Goal: Find contact information: Find contact information

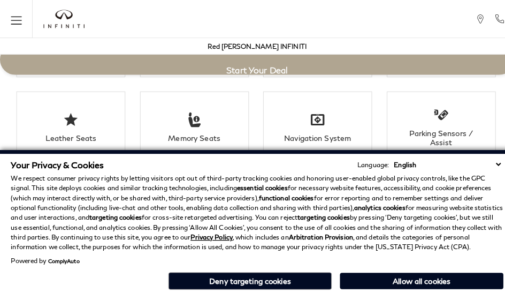
click at [455, 176] on p "We respect consumer privacy rights by letting visitors opt out of third-party t…" at bounding box center [253, 208] width 484 height 77
click at [455, 202] on p "We respect consumer privacy rights by letting visitors opt out of third-party t…" at bounding box center [253, 208] width 484 height 77
click at [348, 176] on p "We respect consumer privacy rights by letting visitors opt out of third-party t…" at bounding box center [253, 208] width 484 height 77
click at [348, 202] on strong "analytics cookies" at bounding box center [373, 204] width 50 height 8
click at [348, 288] on div "Your Privacy & Cookies Language: English Spanish / Español English / United Kin…" at bounding box center [253, 221] width 488 height 134
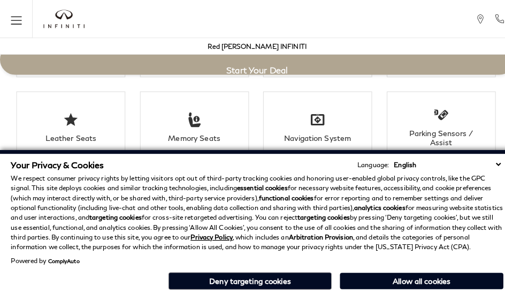
click at [241, 176] on p "We respect consumer privacy rights by letting visitors opt out of third-party t…" at bounding box center [253, 208] width 484 height 77
click at [241, 202] on p "We respect consumer privacy rights by letting visitors opt out of third-party t…" at bounding box center [253, 208] width 484 height 77
click at [241, 288] on div "Your Privacy & Cookies Language: English Spanish / Español English / United Kin…" at bounding box center [253, 221] width 488 height 134
click at [316, 52] on div "Red [PERSON_NAME] INFINITI" at bounding box center [252, 45] width 495 height 16
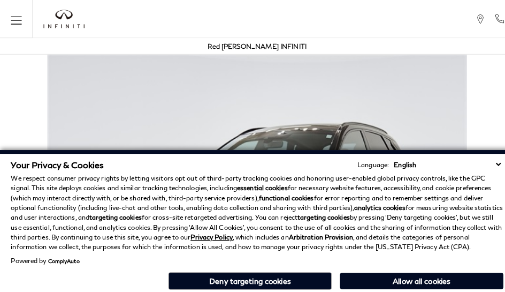
scroll to position [2180, 0]
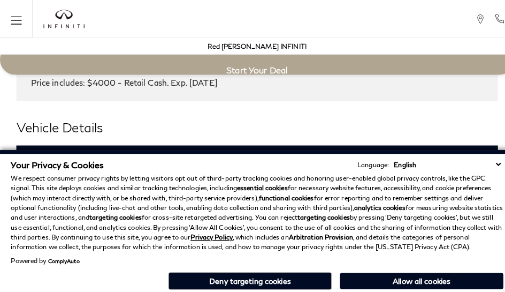
click at [24, 151] on h3 "Exterior" at bounding box center [248, 156] width 448 height 11
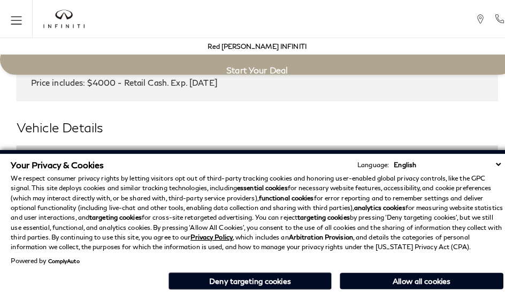
click at [187, 160] on div "Your Privacy & Cookies Language: English Spanish / Español English / [GEOGRAPHI…" at bounding box center [253, 161] width 484 height 10
click at [24, 151] on h3 "Exterior" at bounding box center [248, 156] width 448 height 11
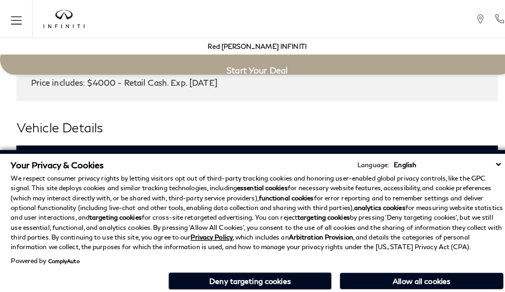
click at [24, 151] on h3 "Exterior" at bounding box center [248, 156] width 448 height 11
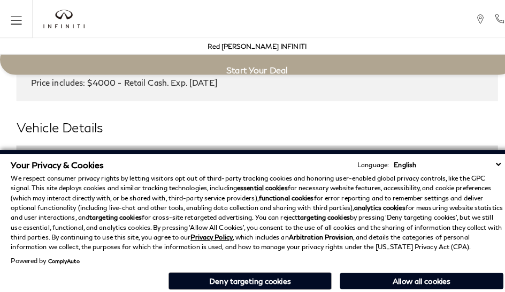
click at [268, 116] on h2 "Vehicle Details" at bounding box center [252, 125] width 473 height 19
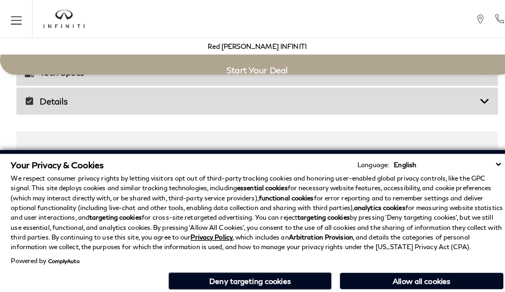
scroll to position [1741, 0]
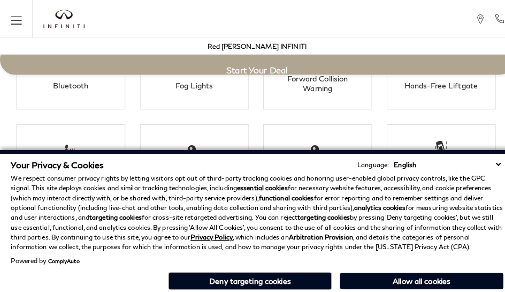
click link "Call sales Phone Number [PHONE_NUMBER]" at bounding box center [0, 0] width 0 height 0
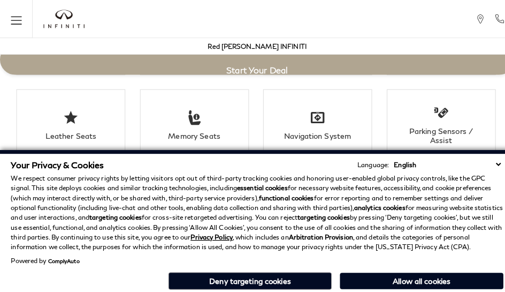
scroll to position [1875, 0]
